Goal: Navigation & Orientation: Understand site structure

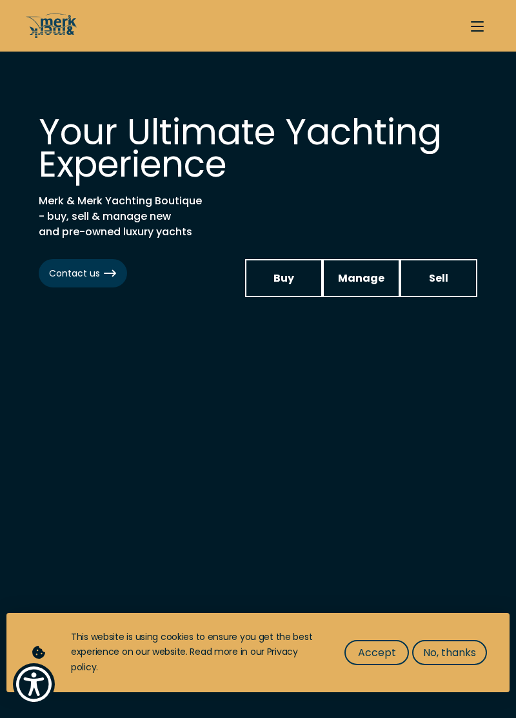
click at [483, 34] on button "Send your inquiry" at bounding box center [477, 26] width 26 height 26
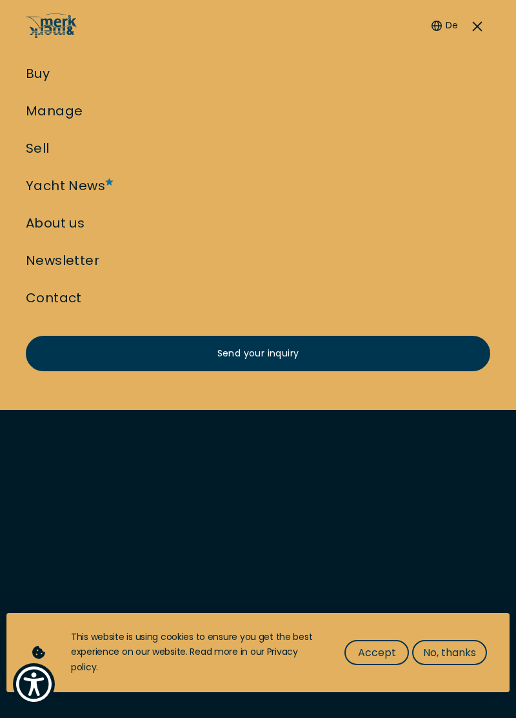
click at [77, 232] on link "About us" at bounding box center [55, 223] width 59 height 18
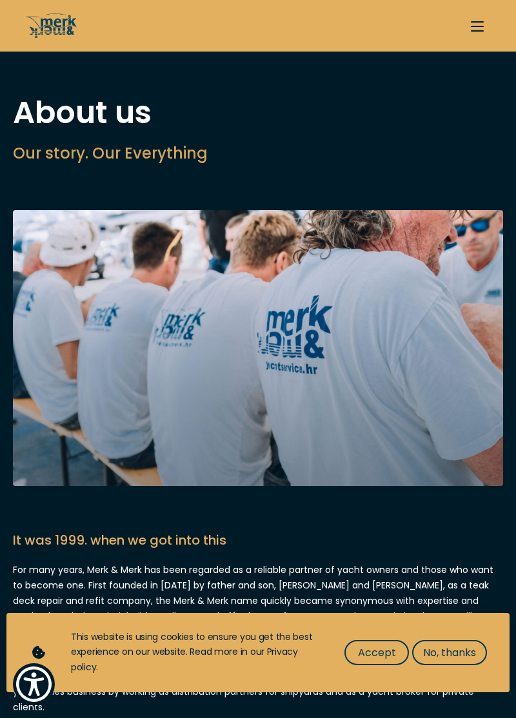
click at [476, 23] on button "Send your inquiry" at bounding box center [477, 26] width 26 height 26
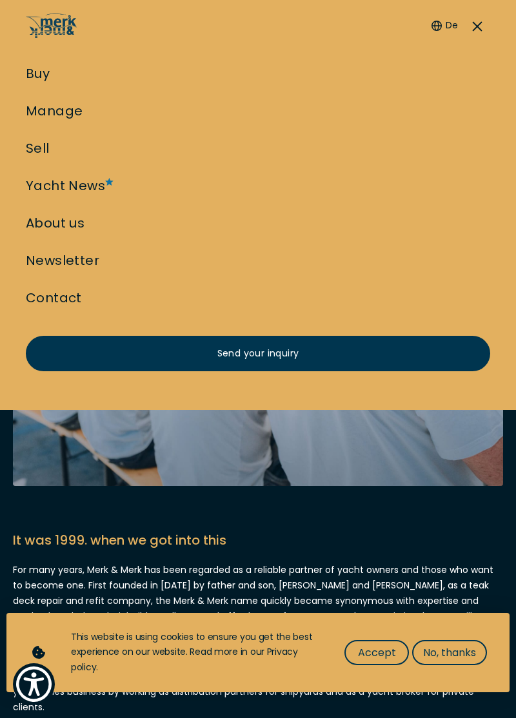
click at [105, 195] on link "Yacht News" at bounding box center [65, 186] width 79 height 18
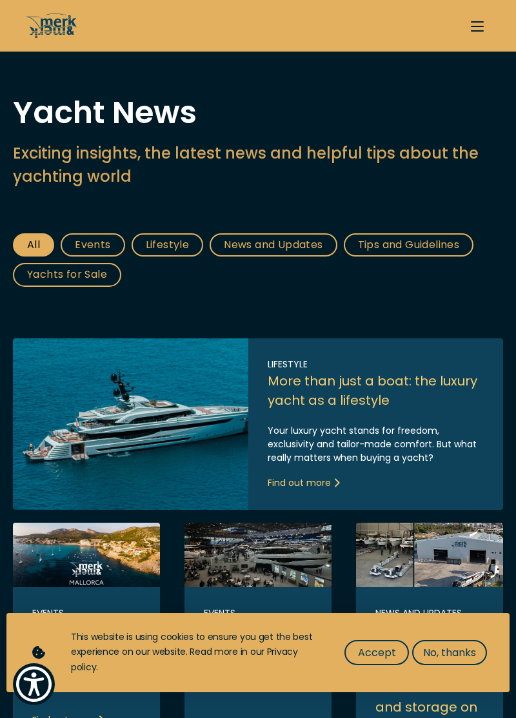
click at [480, 23] on button "Send your inquiry" at bounding box center [477, 26] width 26 height 26
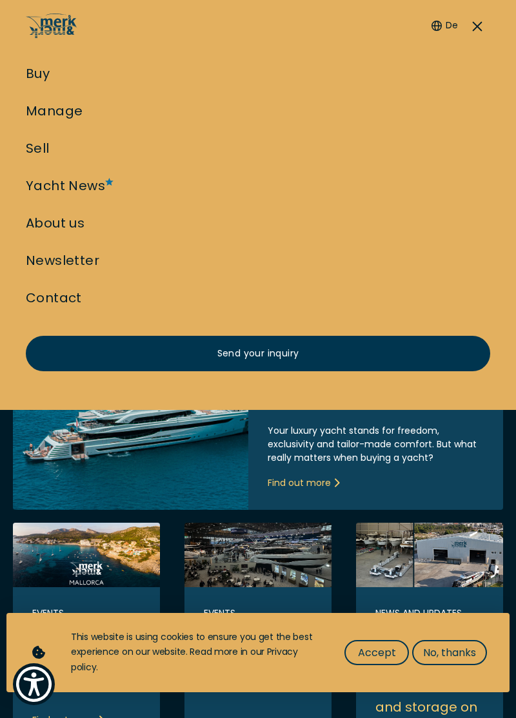
click at [47, 75] on link "Buy" at bounding box center [38, 73] width 24 height 18
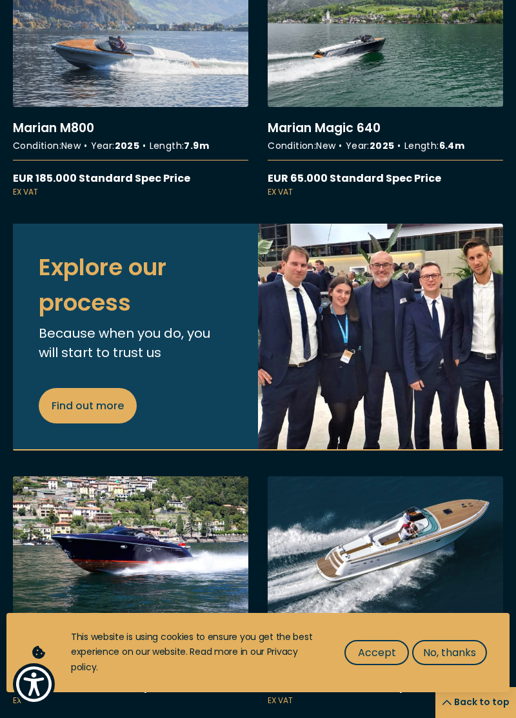
scroll to position [5653, 0]
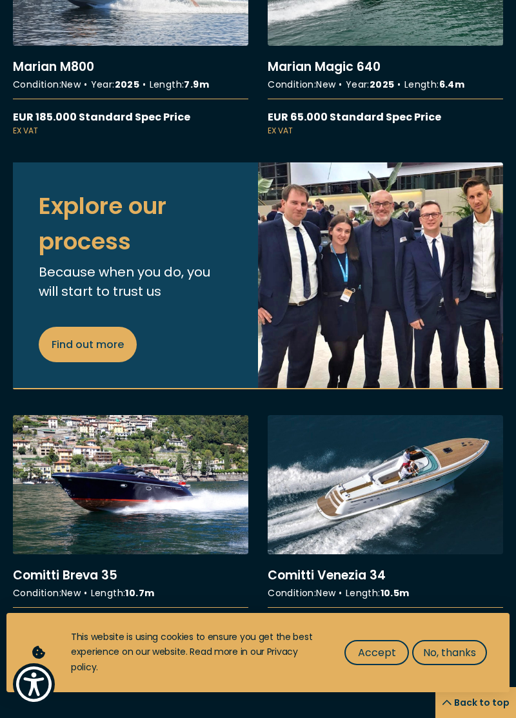
scroll to position [5523, 0]
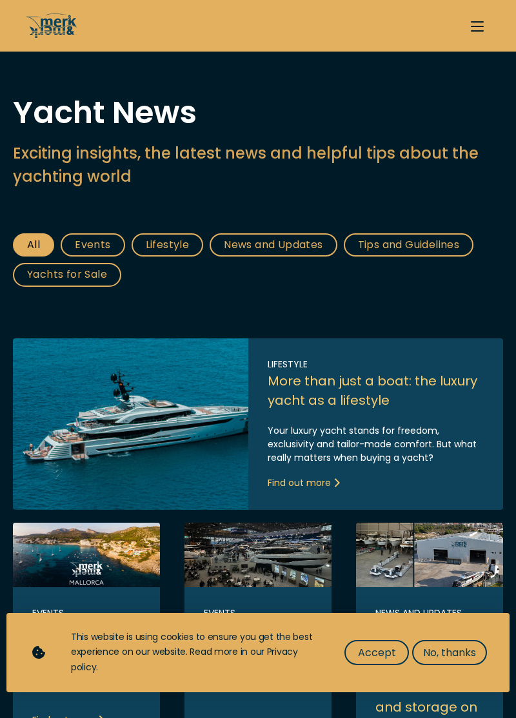
click at [479, 26] on span "button" at bounding box center [477, 26] width 13 height 1
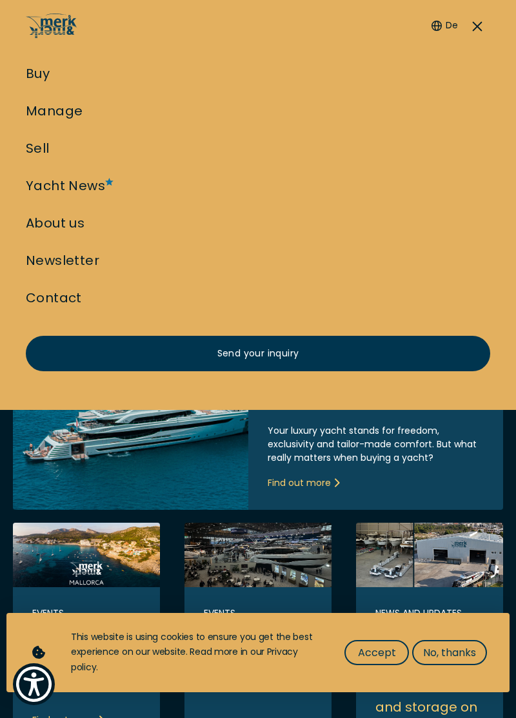
click at [73, 269] on link "Newsletter" at bounding box center [62, 260] width 73 height 18
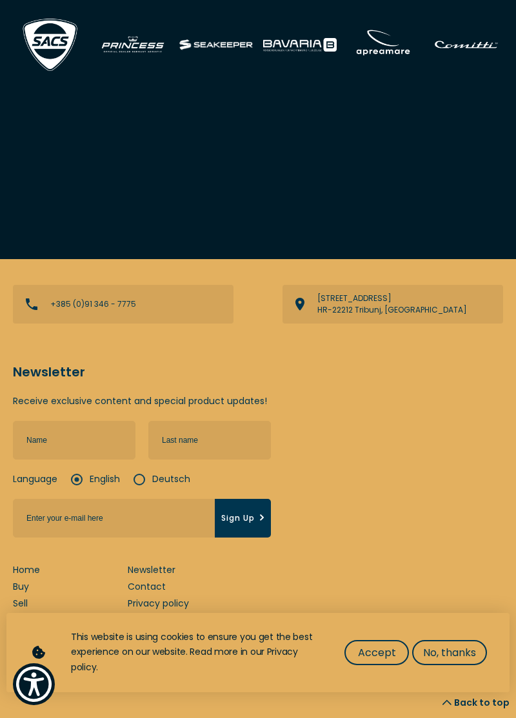
scroll to position [4193, 0]
